Goal: Find specific page/section: Find specific page/section

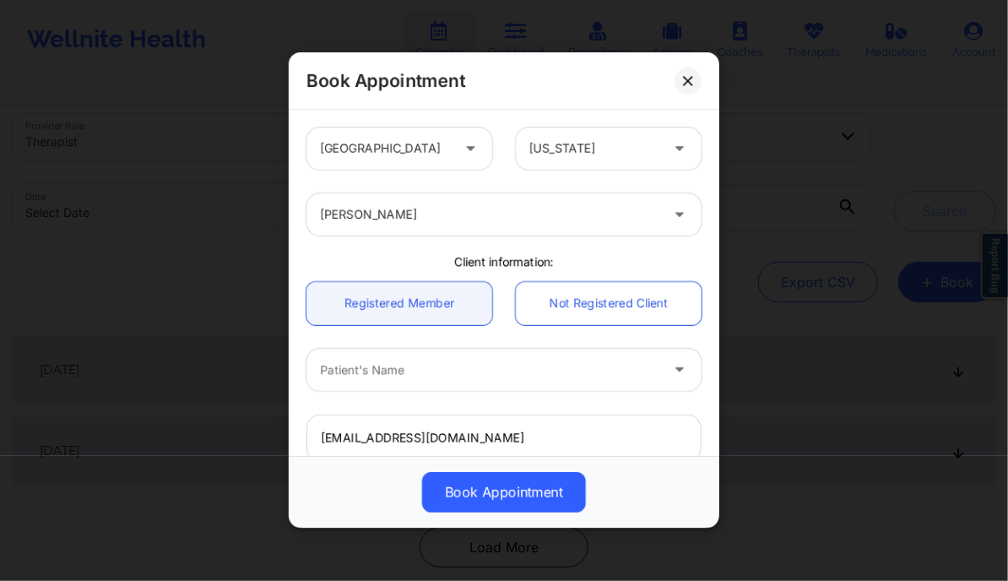
click at [692, 87] on button at bounding box center [688, 81] width 27 height 27
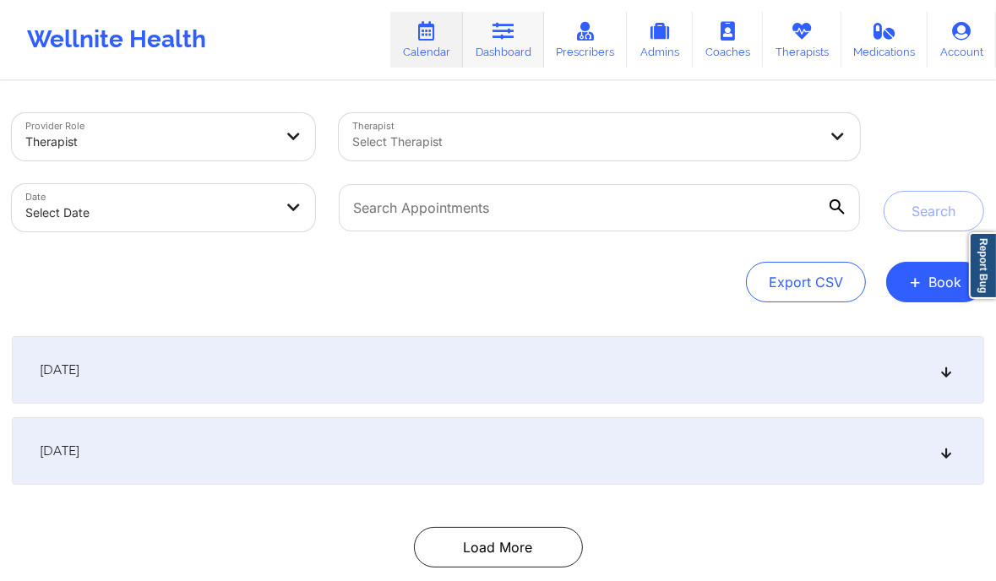
click at [507, 23] on icon at bounding box center [503, 31] width 22 height 19
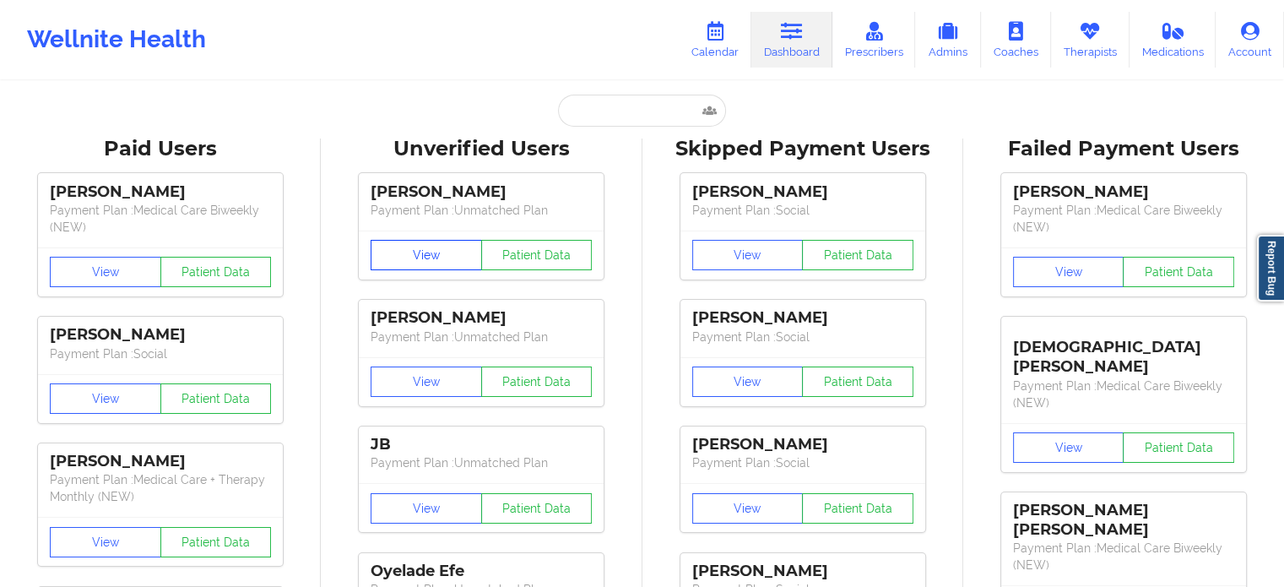
click at [431, 252] on button "View" at bounding box center [426, 255] width 111 height 30
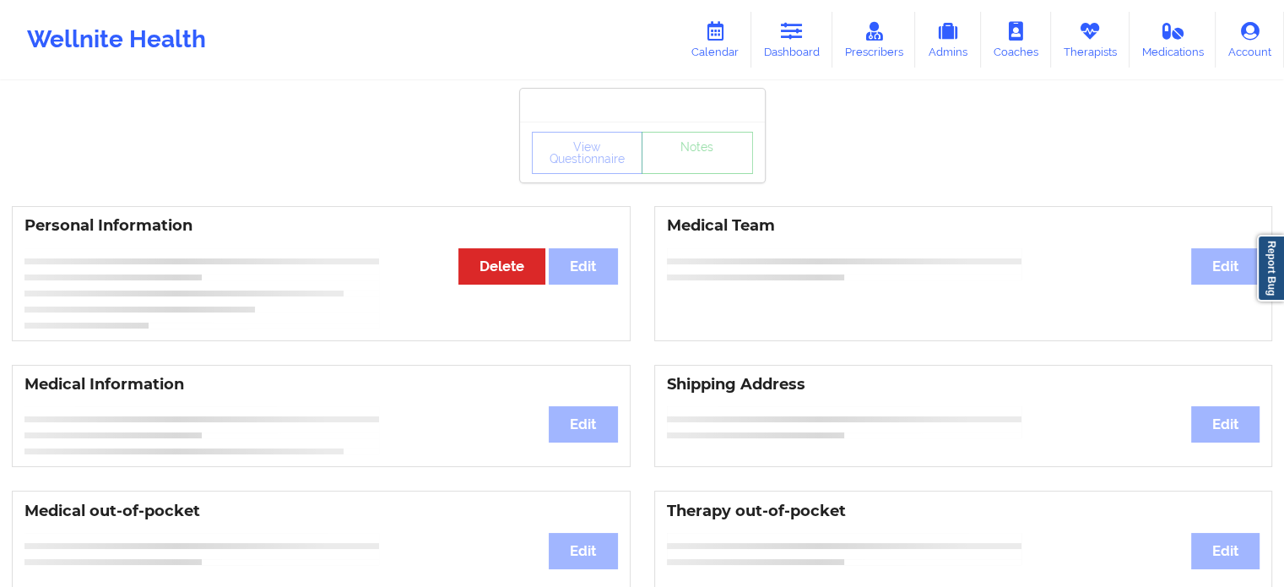
click at [615, 111] on div at bounding box center [642, 105] width 245 height 33
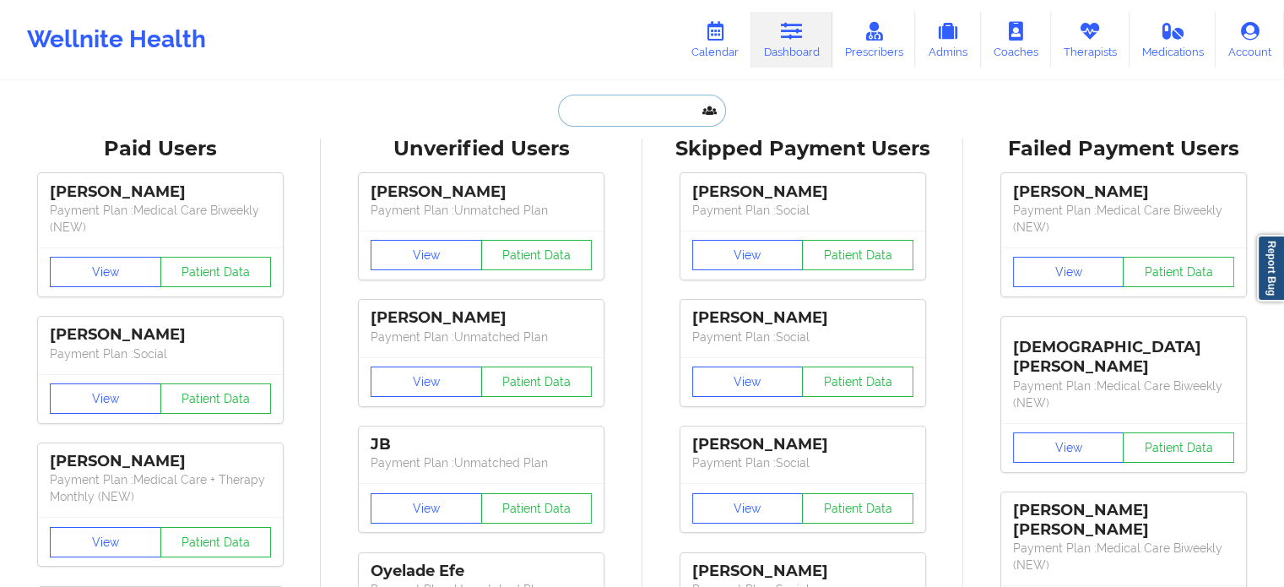
click at [650, 117] on input "text" at bounding box center [641, 111] width 167 height 32
paste input "[PERSON_NAME]"
type input "[PERSON_NAME]"
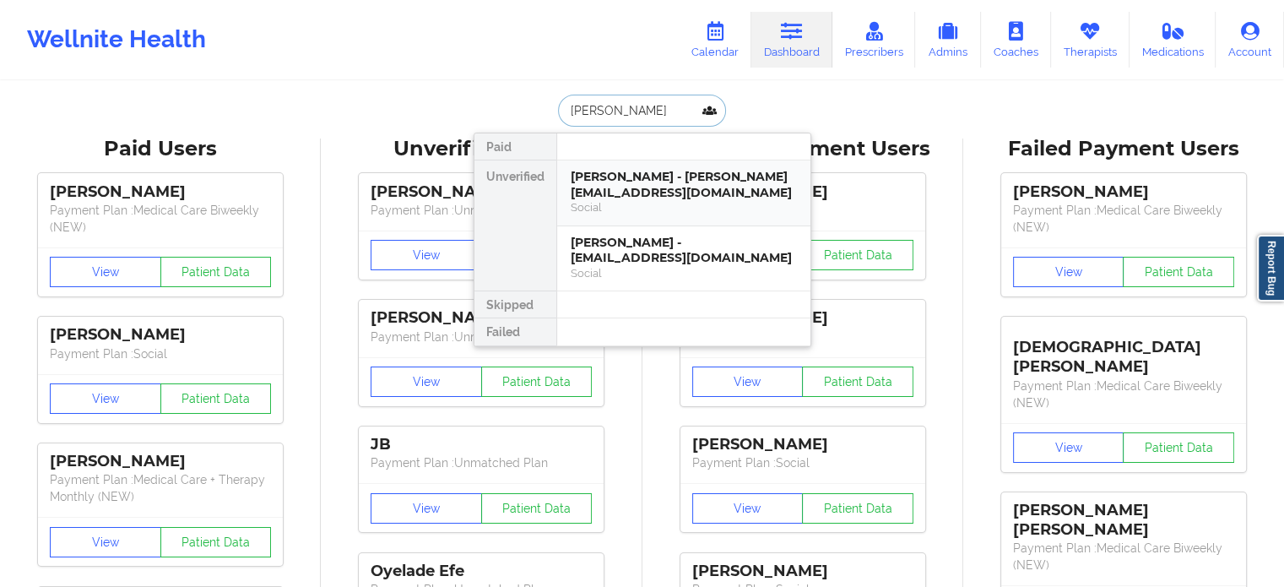
click at [692, 185] on div "[PERSON_NAME] - [PERSON_NAME][EMAIL_ADDRESS][DOMAIN_NAME]" at bounding box center [684, 184] width 226 height 31
